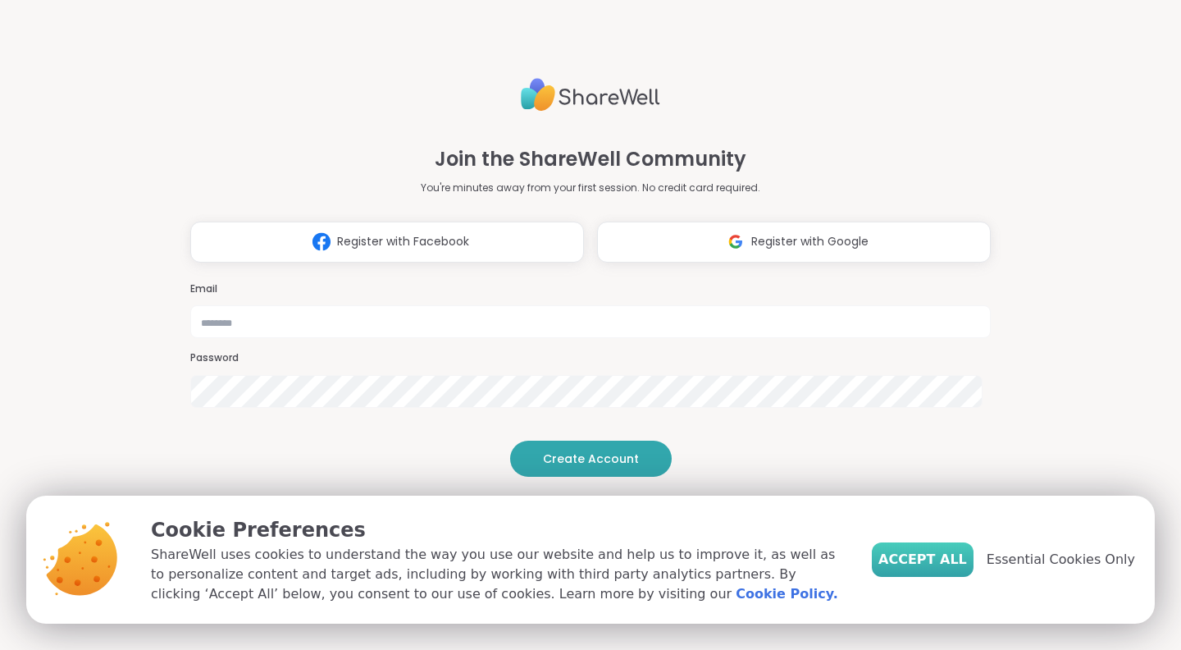
click at [948, 558] on span "Accept All" at bounding box center [922, 559] width 89 height 20
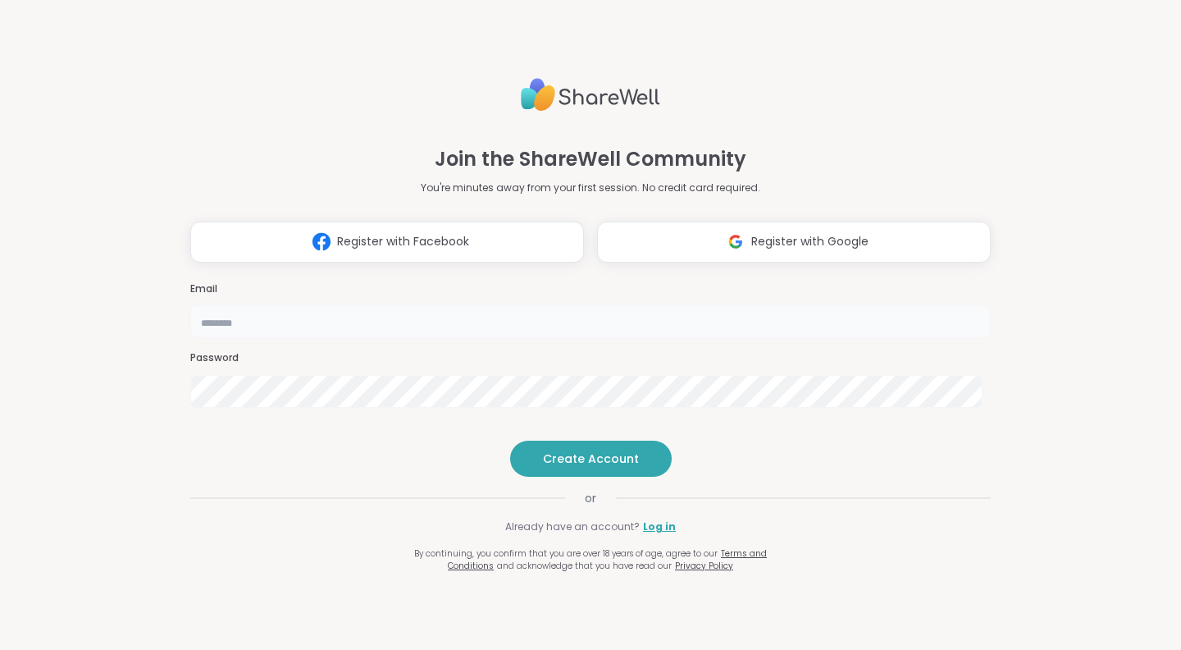
click at [645, 305] on input "email" at bounding box center [590, 321] width 800 height 33
type input "**********"
click at [586, 467] on span "Create Account" at bounding box center [591, 458] width 96 height 16
